Goal: Task Accomplishment & Management: Manage account settings

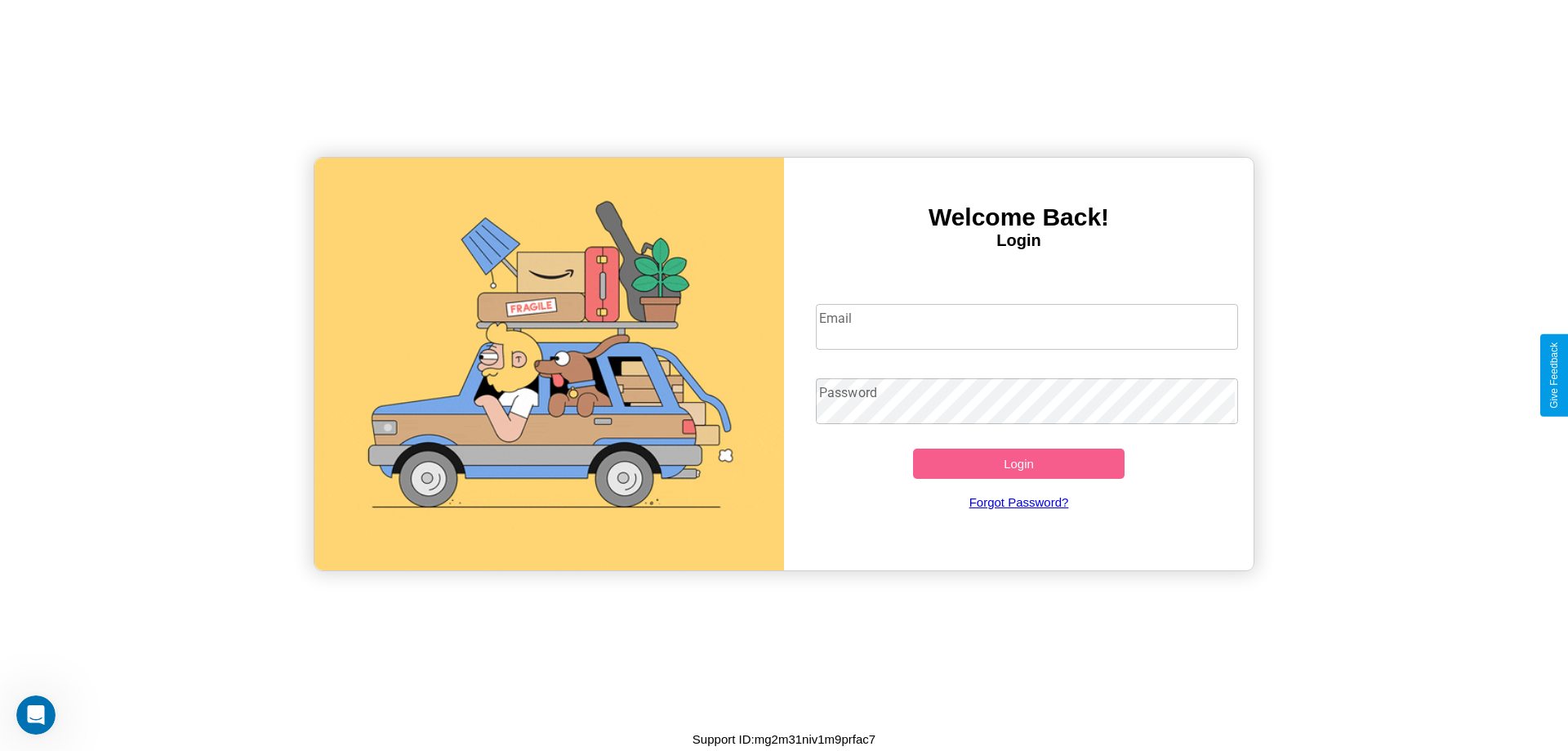
click at [1027, 326] on input "Email" at bounding box center [1027, 326] width 423 height 45
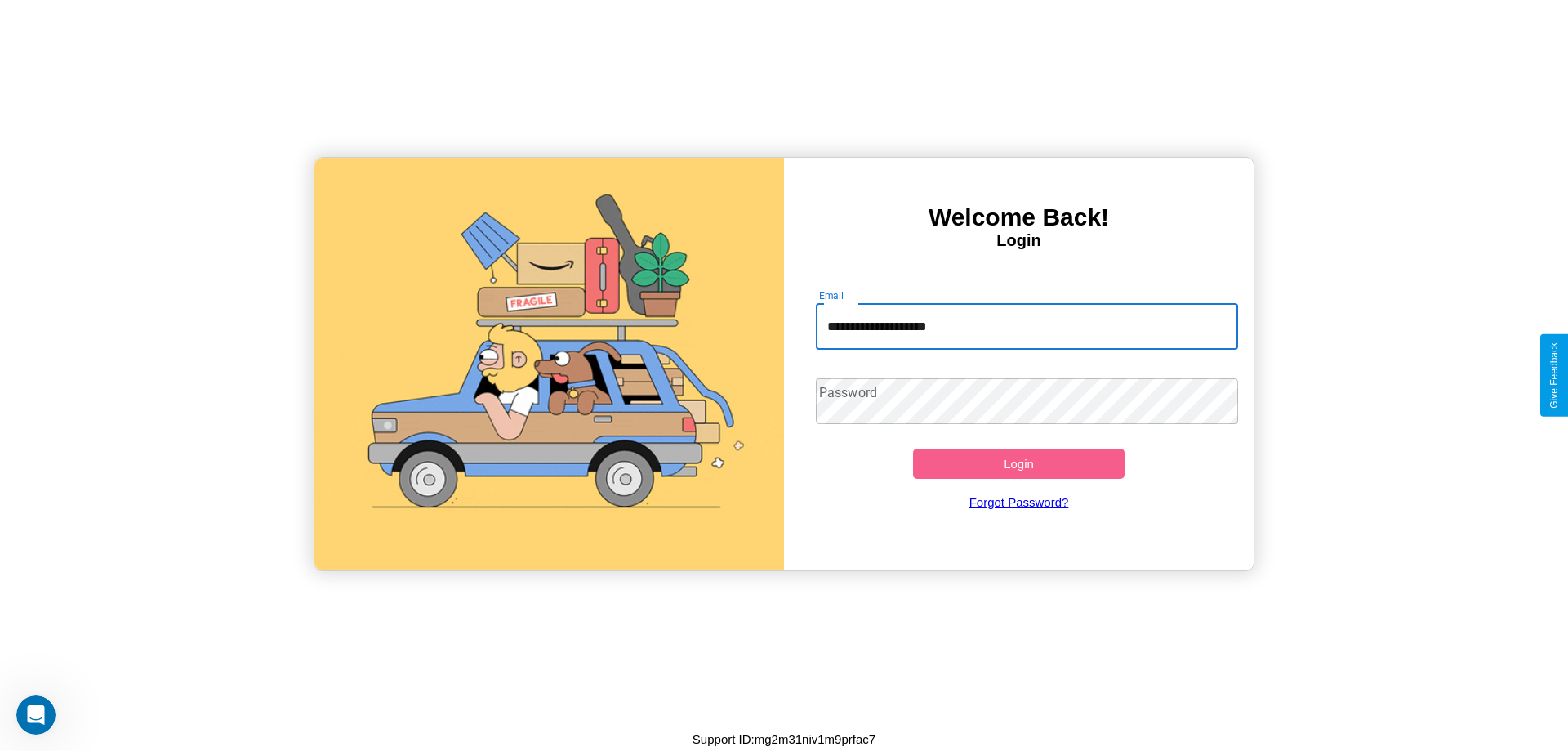
type input "**********"
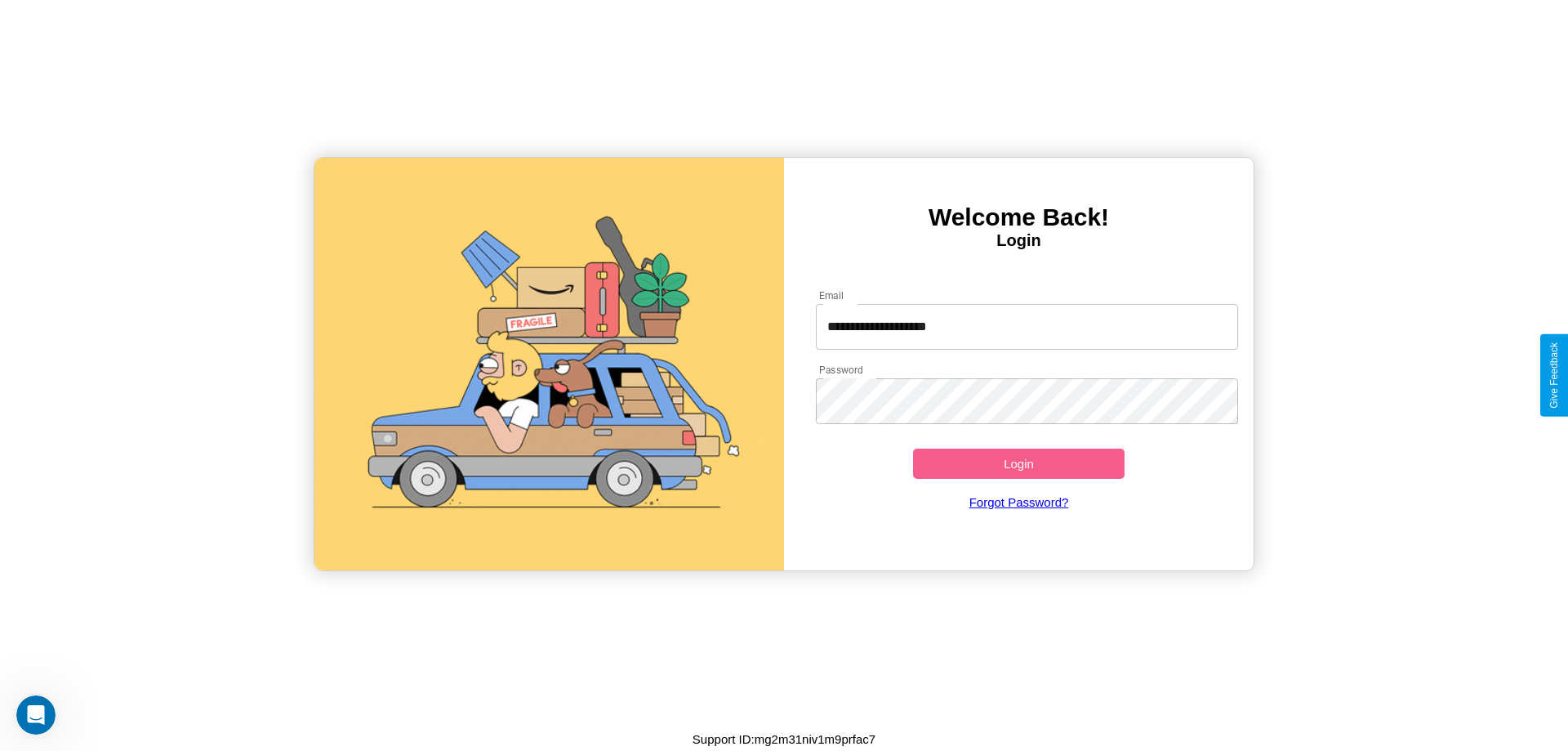
click at [1019, 463] on button "Login" at bounding box center [1019, 464] width 211 height 31
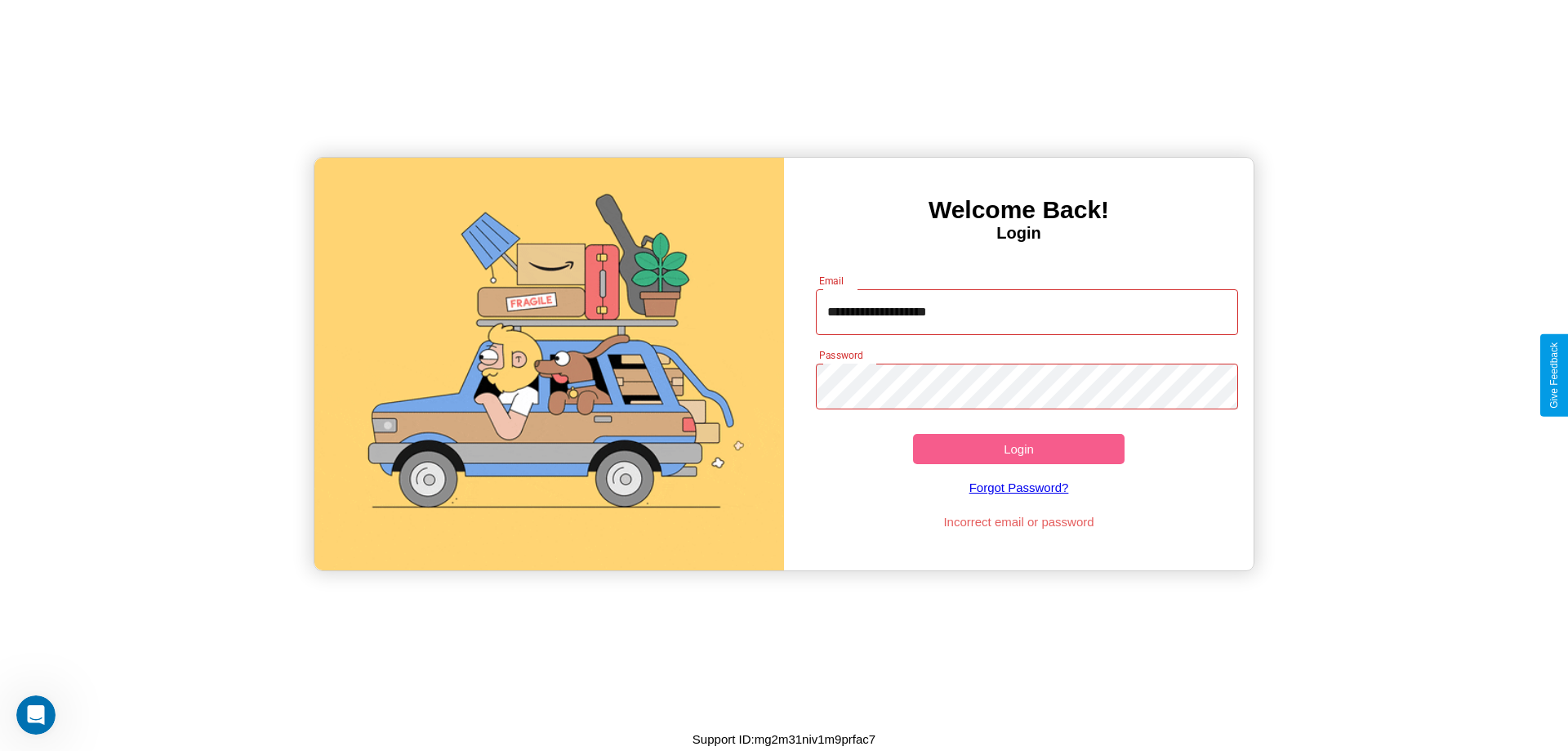
click at [1019, 449] on button "Login" at bounding box center [1019, 449] width 211 height 31
